Goal: Task Accomplishment & Management: Complete application form

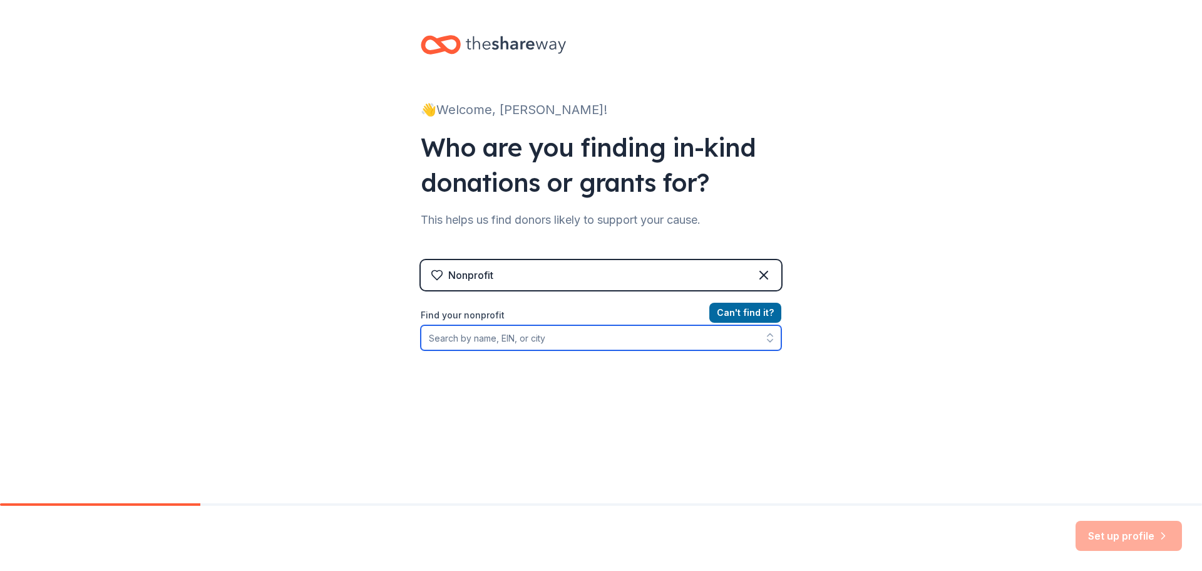
click at [506, 342] on input "Find your nonprofit" at bounding box center [601, 337] width 361 height 25
click at [515, 340] on input "Find your nonprofit" at bounding box center [601, 337] width 361 height 25
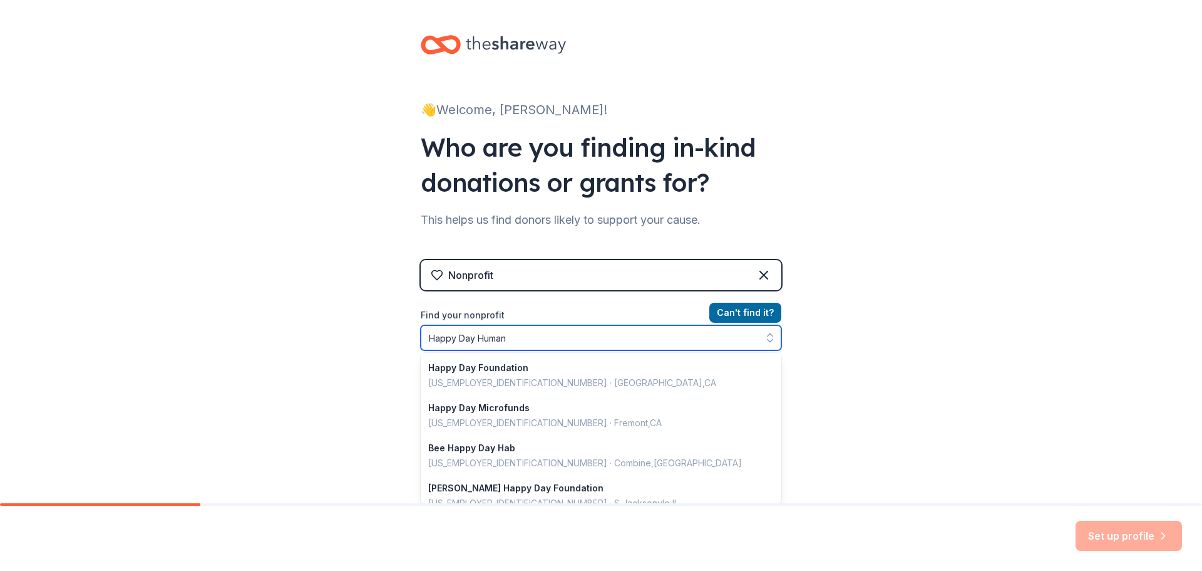
type input "Happy Day Humane"
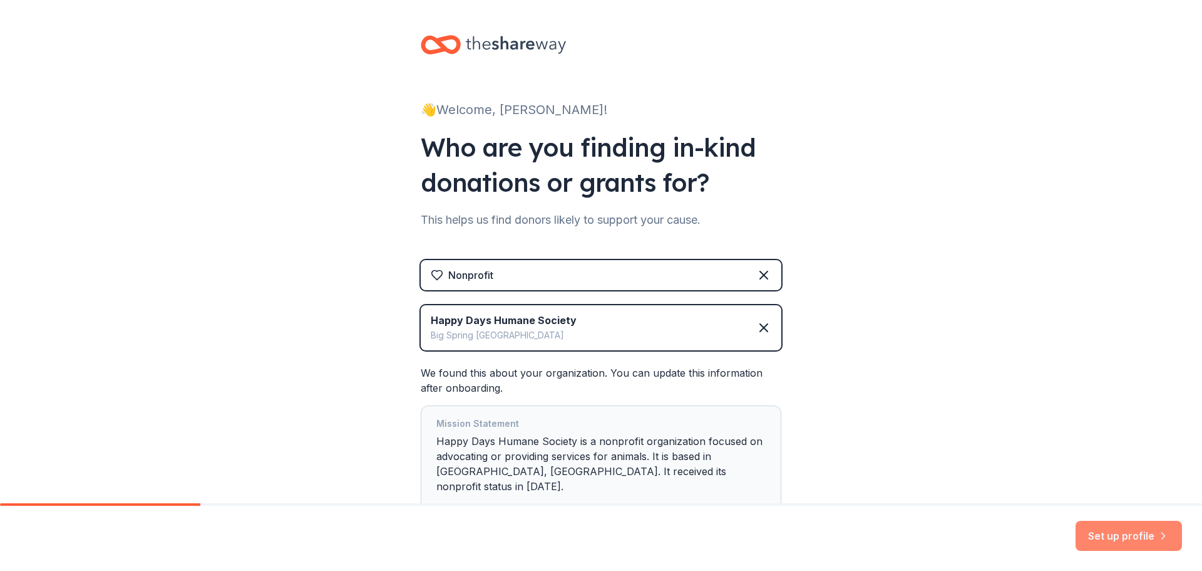
click at [1144, 543] on button "Set up profile" at bounding box center [1129, 535] width 106 height 30
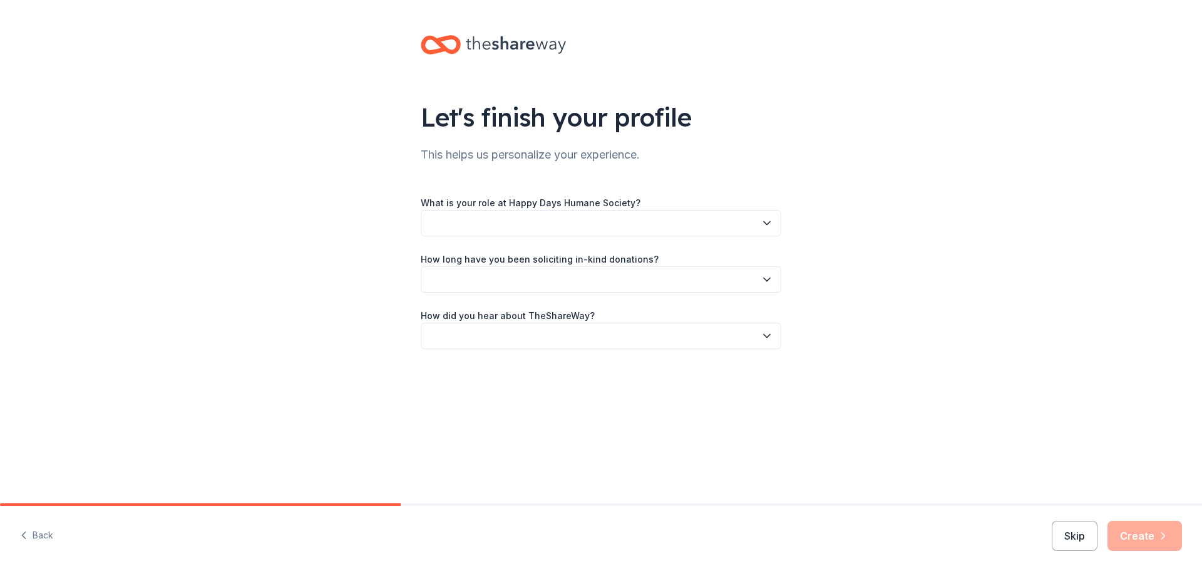
click at [439, 220] on button "button" at bounding box center [601, 223] width 361 height 26
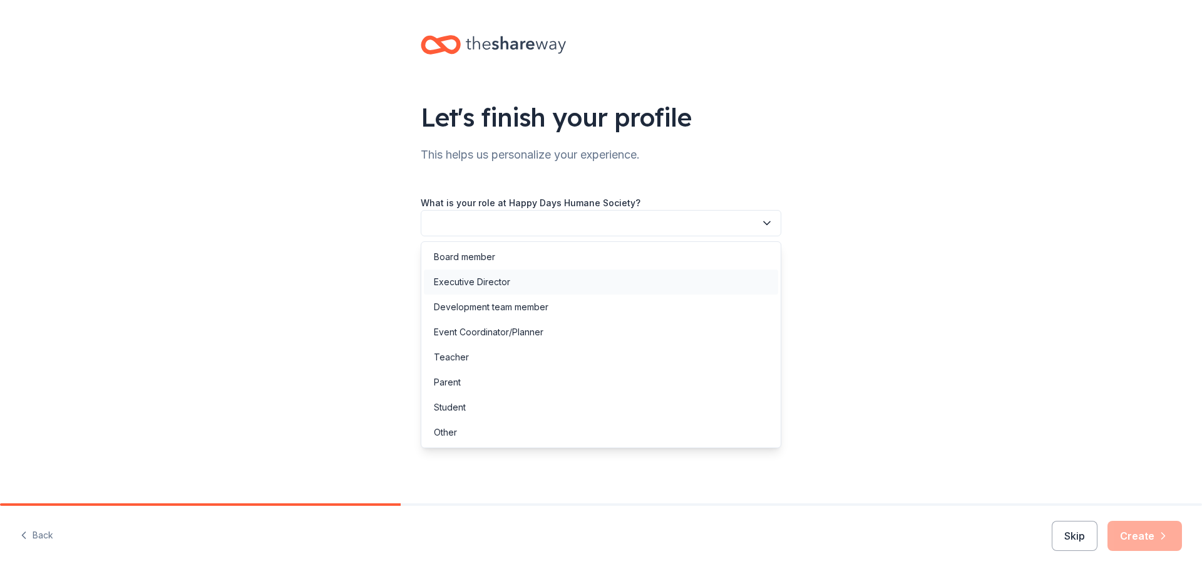
click at [439, 282] on div "Executive Director" at bounding box center [472, 281] width 76 height 15
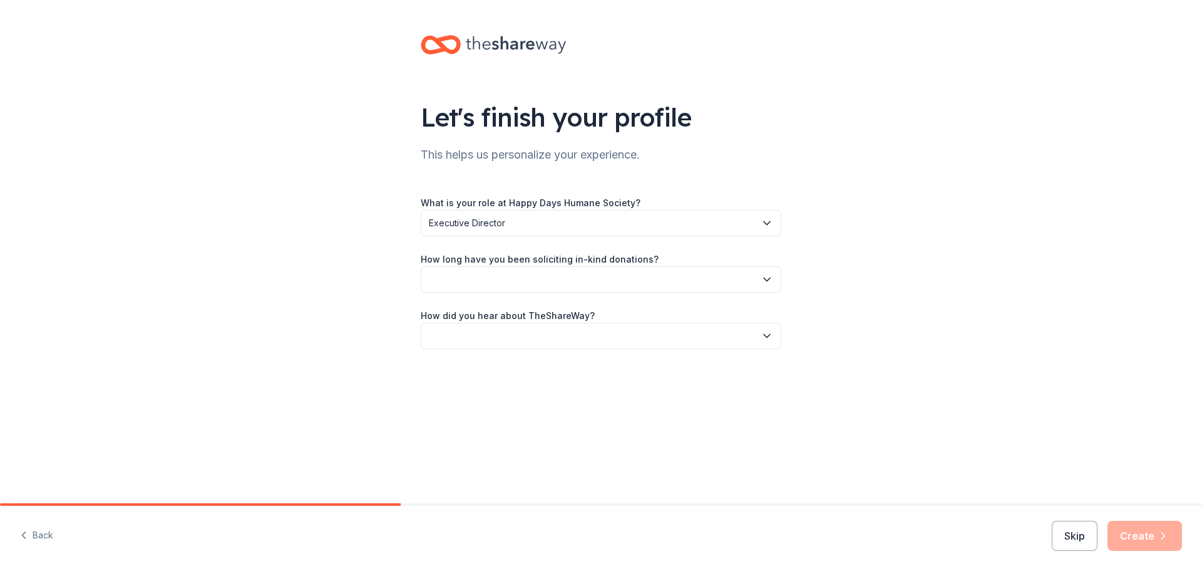
click at [770, 279] on icon "button" at bounding box center [767, 279] width 13 height 13
click at [466, 304] on div "This is my first time!" at bounding box center [601, 313] width 354 height 25
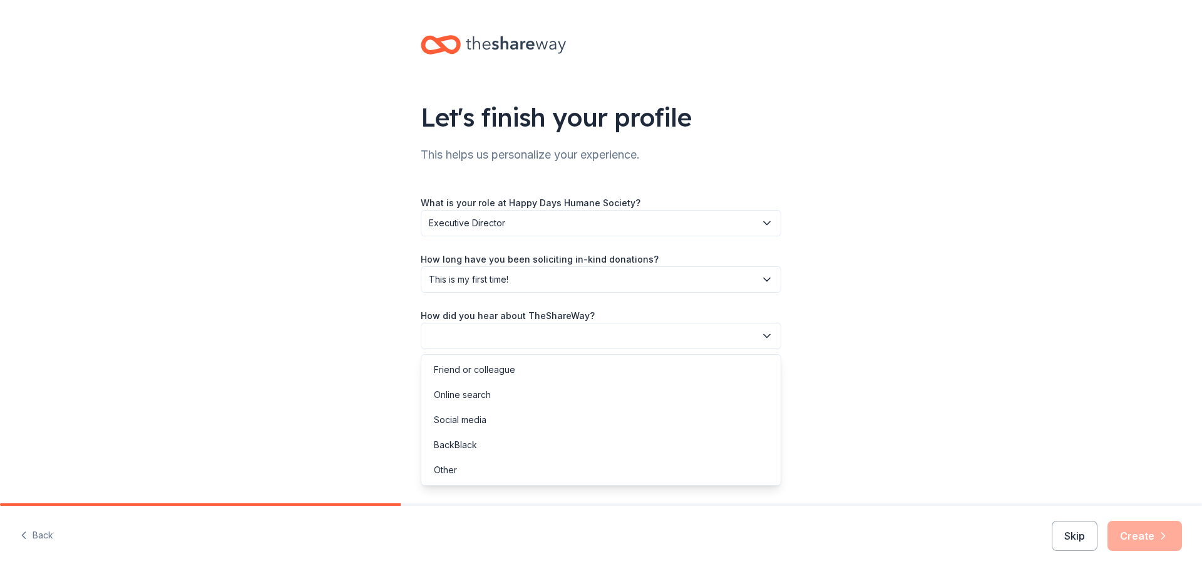
click at [763, 336] on icon "button" at bounding box center [767, 335] width 13 height 13
click at [486, 416] on div "Social media" at bounding box center [460, 419] width 53 height 15
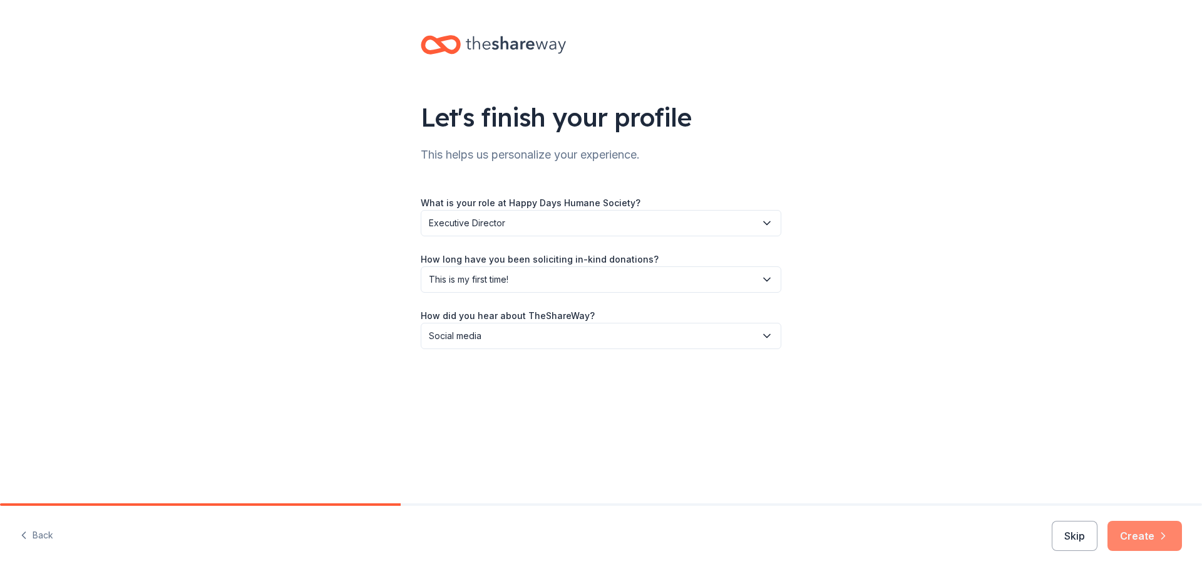
click at [1132, 532] on button "Create" at bounding box center [1145, 535] width 75 height 30
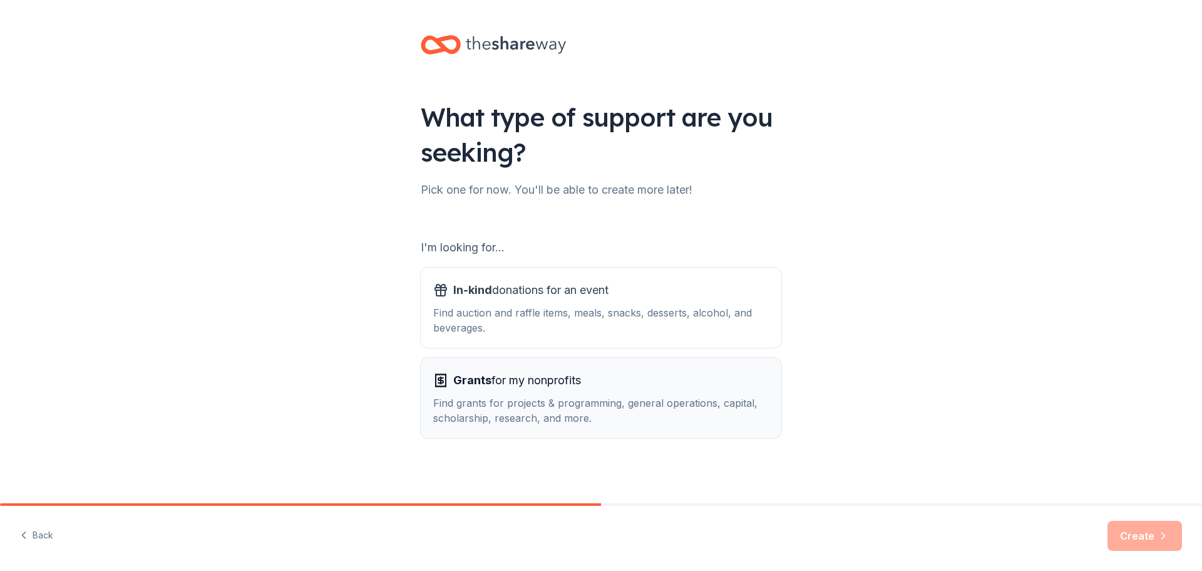
click at [633, 383] on div "Grants for my nonprofits" at bounding box center [601, 380] width 336 height 20
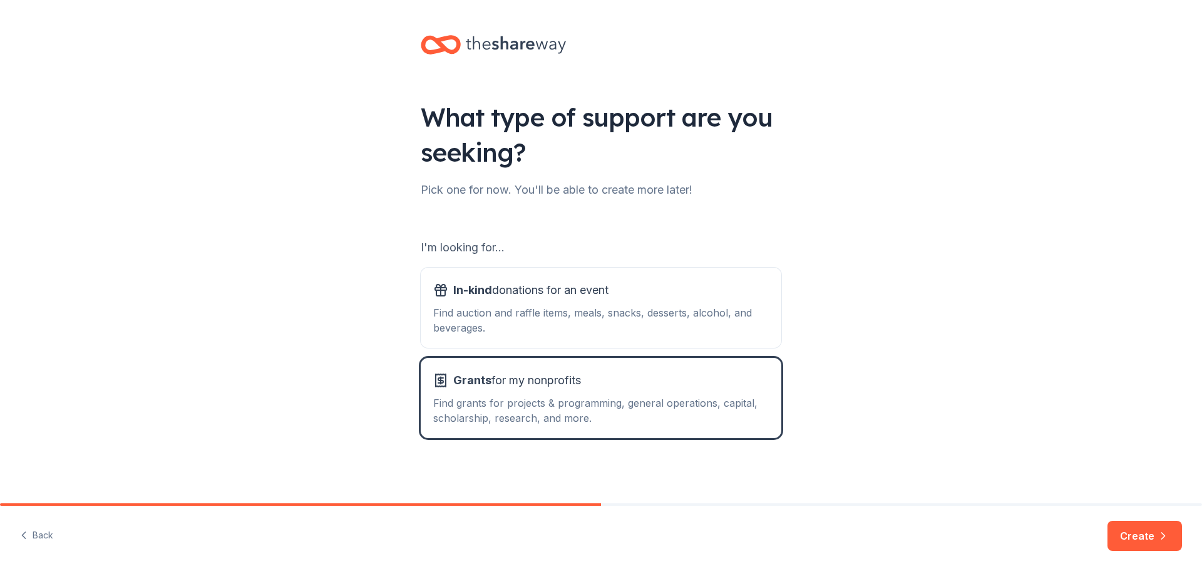
click at [1125, 523] on button "Create" at bounding box center [1145, 535] width 75 height 30
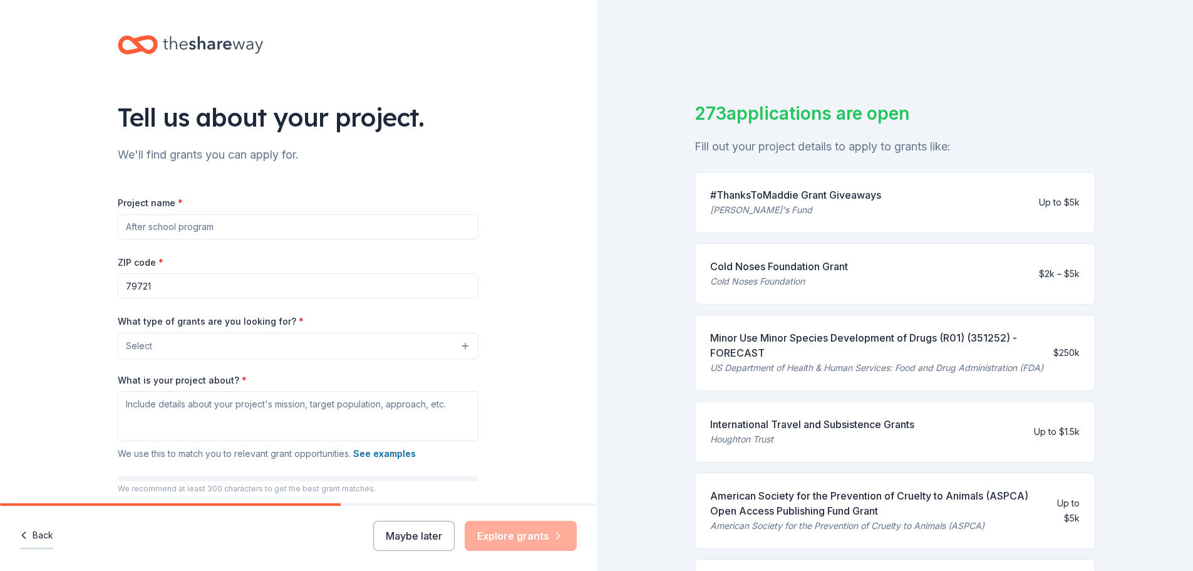
click at [36, 525] on button "Back" at bounding box center [36, 535] width 33 height 26
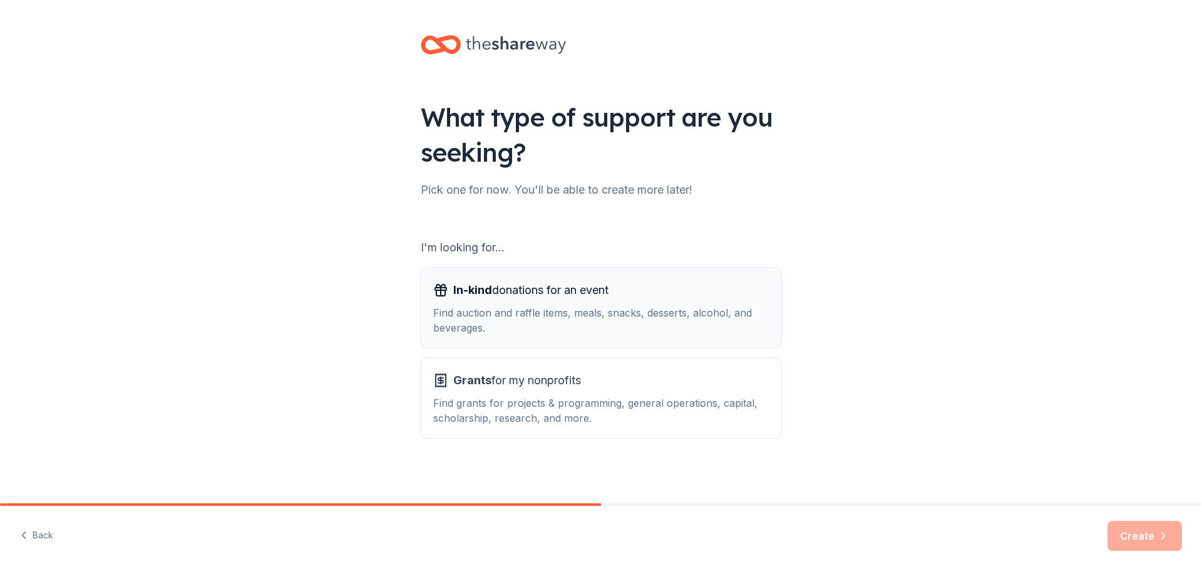
click at [525, 294] on span "In-kind donations for an event" at bounding box center [530, 290] width 155 height 20
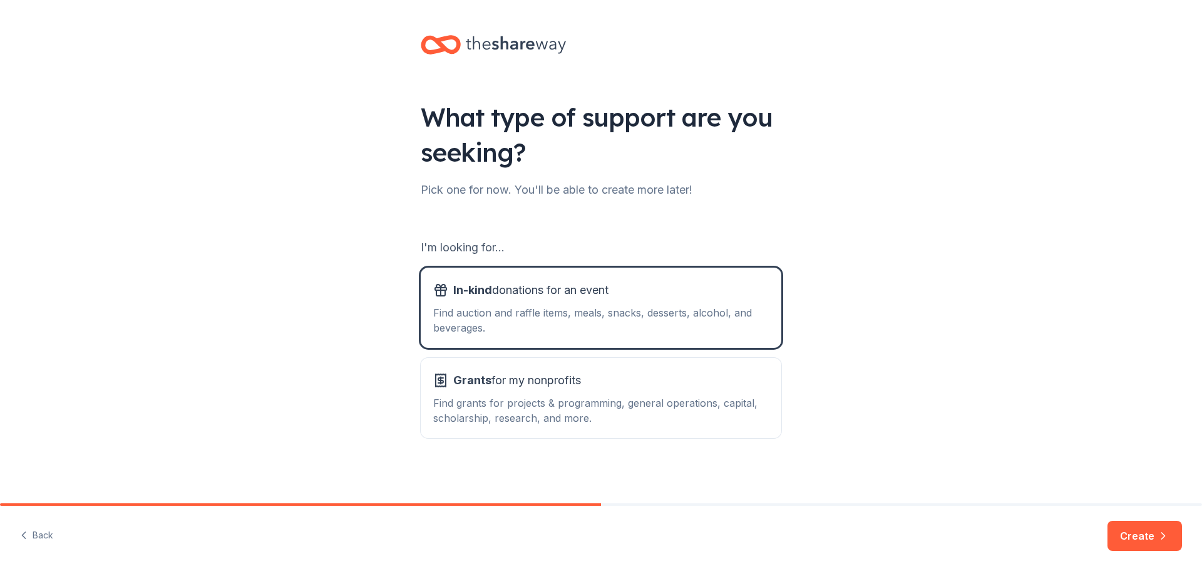
click at [1159, 517] on div "Back Create" at bounding box center [601, 537] width 1202 height 65
click at [1157, 528] on button "Create" at bounding box center [1145, 535] width 75 height 30
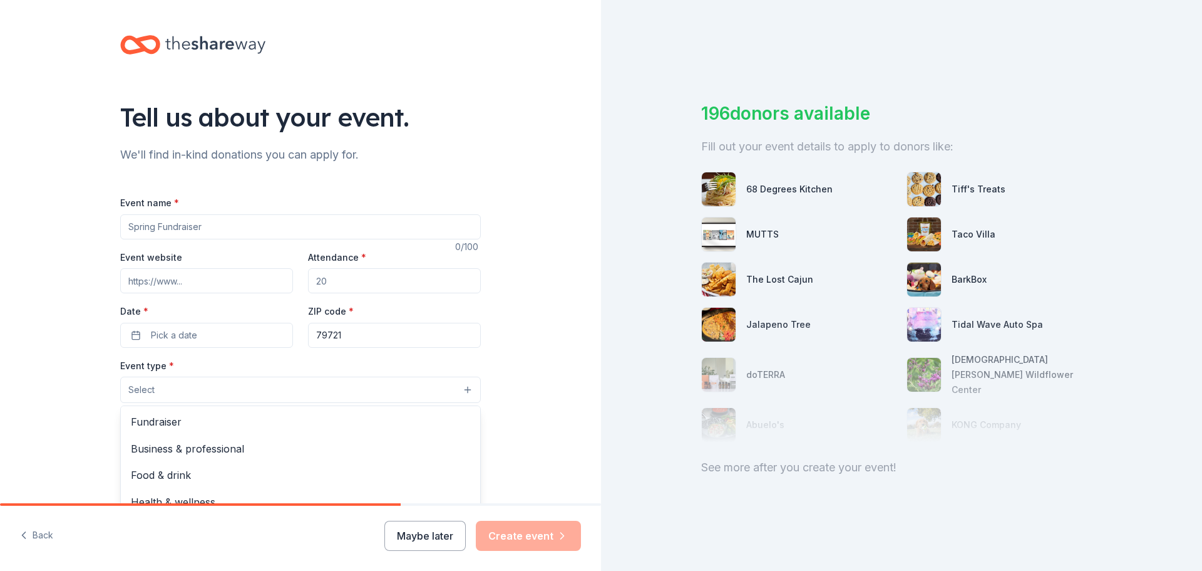
click at [435, 396] on button "Select" at bounding box center [300, 389] width 361 height 26
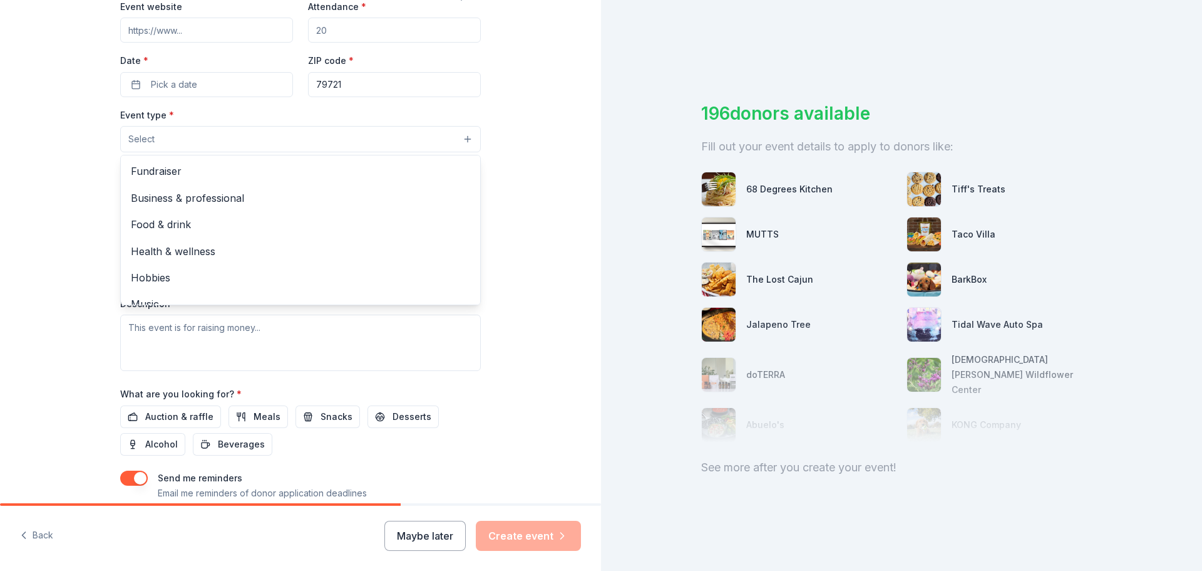
scroll to position [63, 0]
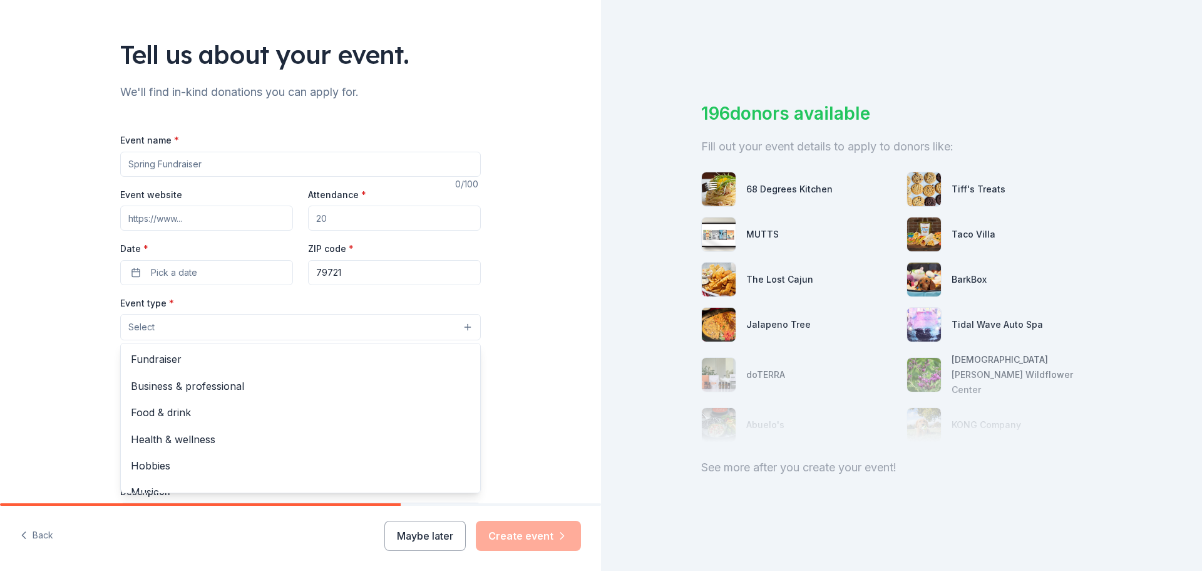
click at [433, 157] on div "Event name * 0 /100 Event website Attendance * Date * Pick a date ZIP code * 79…" at bounding box center [300, 421] width 361 height 579
click at [433, 157] on input "Event name *" at bounding box center [300, 164] width 361 height 25
